Goal: Task Accomplishment & Management: Manage account settings

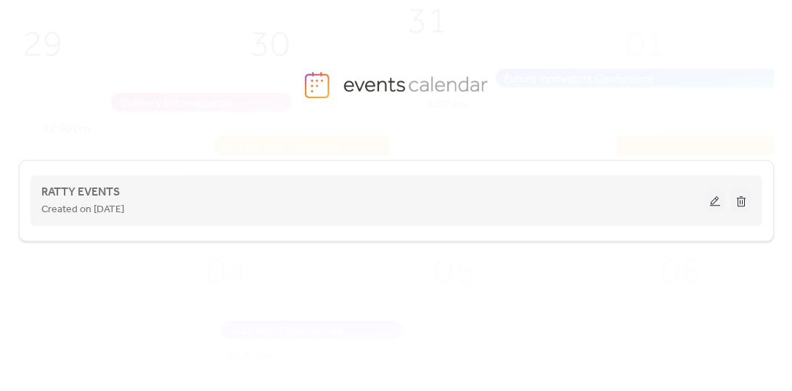
click at [124, 207] on span "Created on [DATE]" at bounding box center [82, 209] width 83 height 17
click at [718, 200] on button at bounding box center [715, 200] width 20 height 22
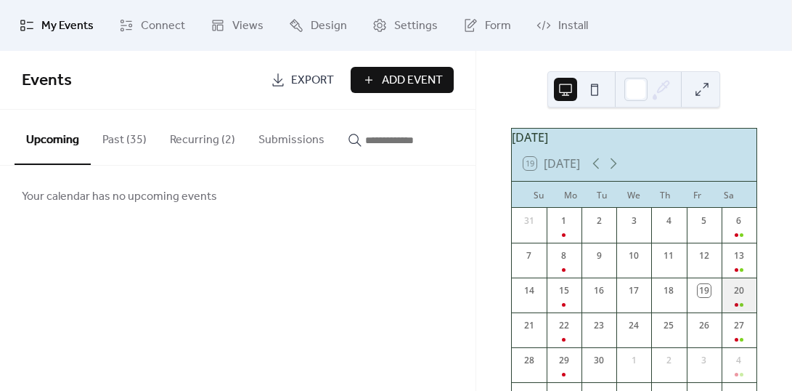
click at [728, 306] on div "20" at bounding box center [739, 294] width 35 height 35
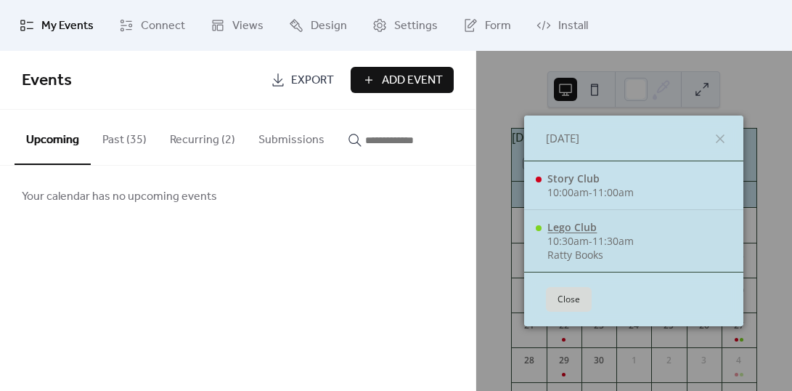
click at [572, 225] on div "Lego Club" at bounding box center [590, 227] width 86 height 14
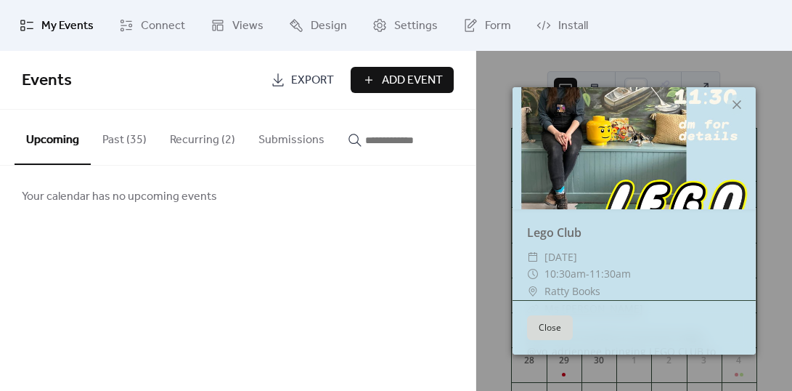
click at [554, 322] on button "Close" at bounding box center [550, 327] width 46 height 25
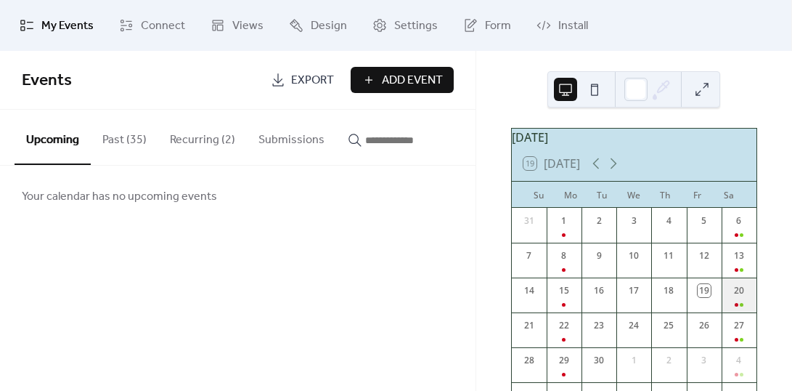
click at [728, 295] on div "20" at bounding box center [739, 294] width 35 height 35
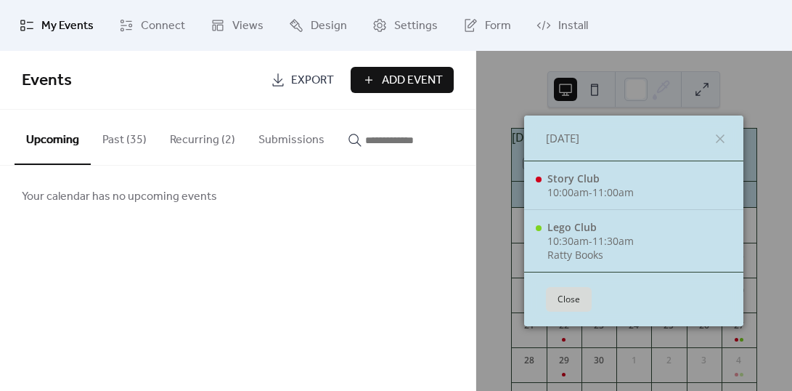
click at [198, 182] on div "Your calendar has no upcoming events" at bounding box center [237, 195] width 475 height 61
click at [716, 139] on icon at bounding box center [719, 138] width 17 height 17
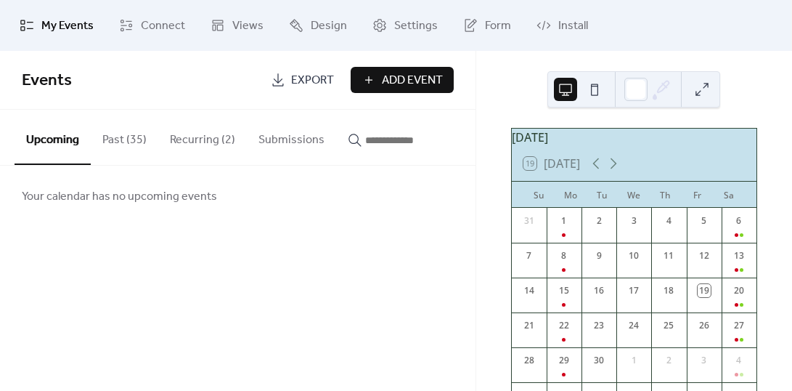
click at [52, 28] on span "My Events" at bounding box center [67, 25] width 52 height 17
click at [122, 137] on button "Past (35)" at bounding box center [125, 137] width 68 height 54
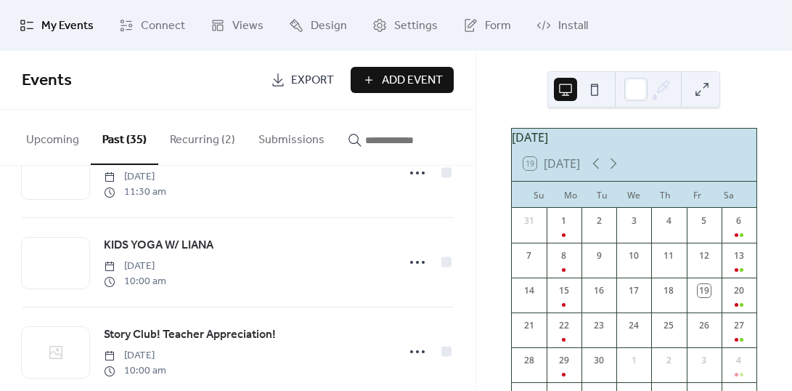
scroll to position [2143, 0]
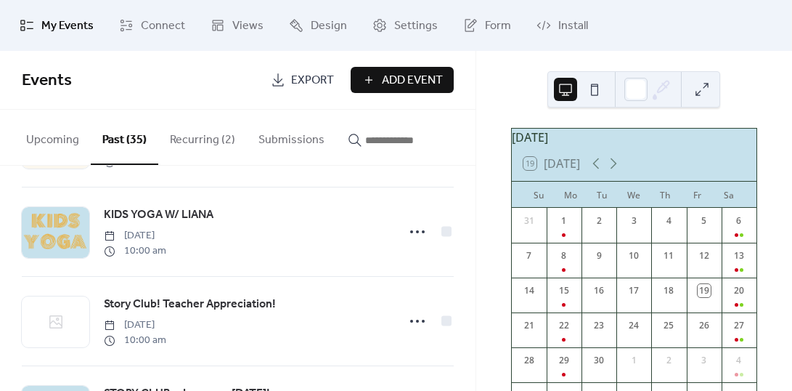
click at [204, 139] on button "Recurring (2)" at bounding box center [202, 137] width 89 height 54
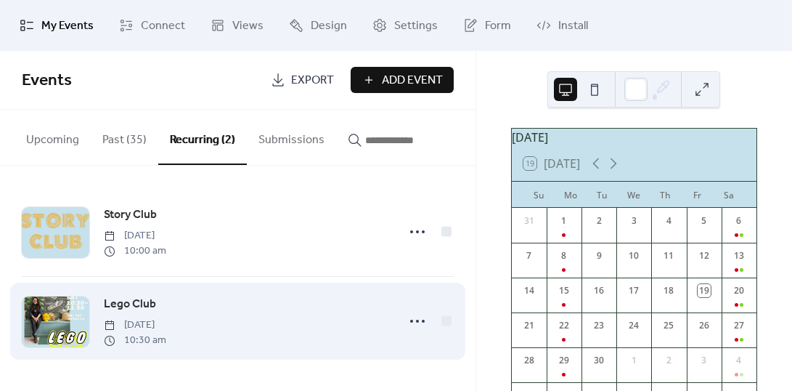
click at [166, 320] on span "[DATE]" at bounding box center [135, 324] width 62 height 15
click at [412, 318] on icon at bounding box center [417, 320] width 23 height 23
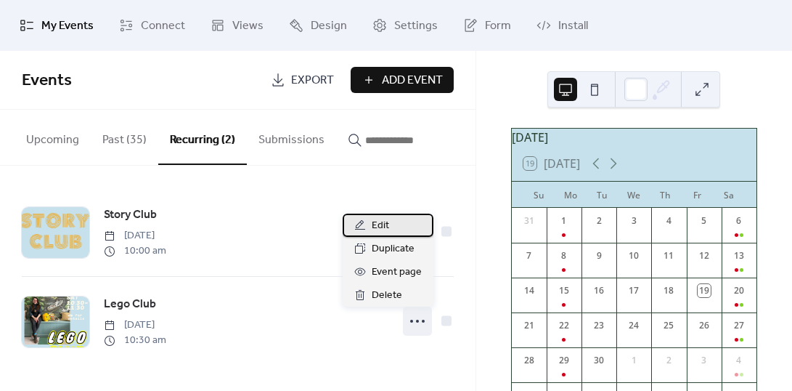
click at [390, 226] on div "Edit" at bounding box center [388, 224] width 91 height 23
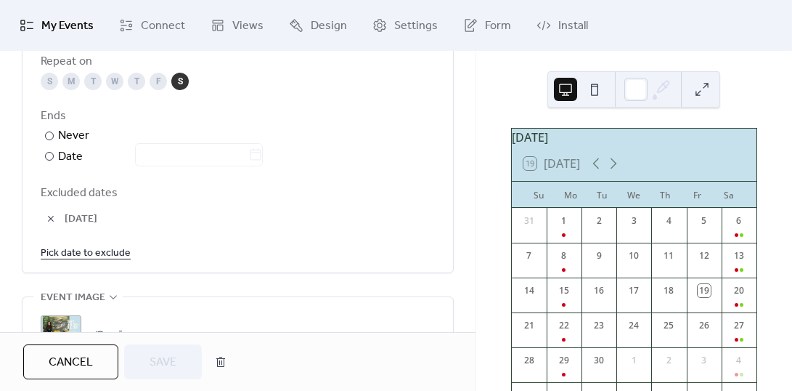
scroll to position [820, 0]
click at [70, 247] on link "Pick date to exclude" at bounding box center [86, 251] width 90 height 18
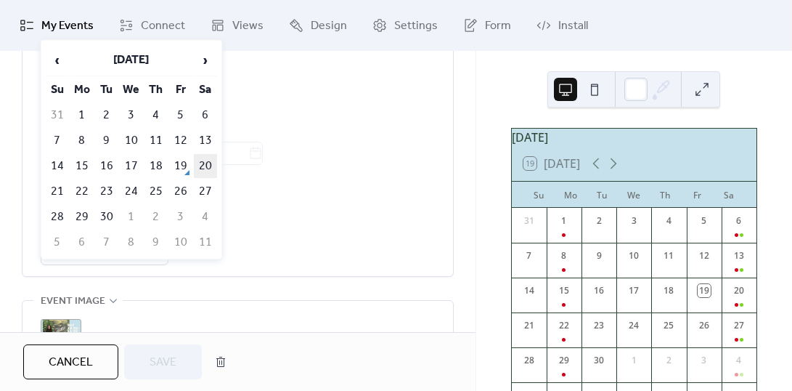
click at [205, 168] on td "20" at bounding box center [205, 166] width 23 height 24
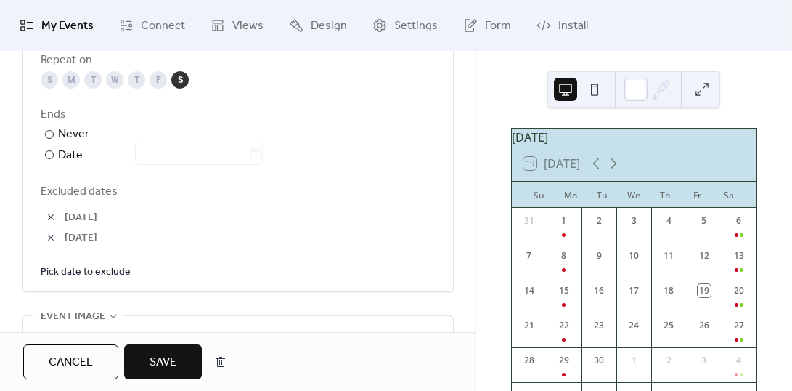
click at [167, 350] on button "Save" at bounding box center [163, 361] width 78 height 35
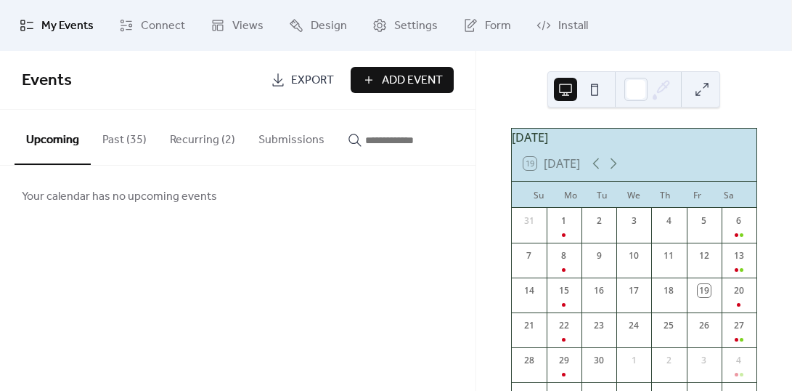
click at [441, 254] on div "Events Export Add Event Upcoming Past (35) Recurring (2) Submissions Your calen…" at bounding box center [237, 221] width 475 height 340
click at [197, 143] on button "Recurring (2)" at bounding box center [202, 137] width 89 height 54
